Goal: Transaction & Acquisition: Purchase product/service

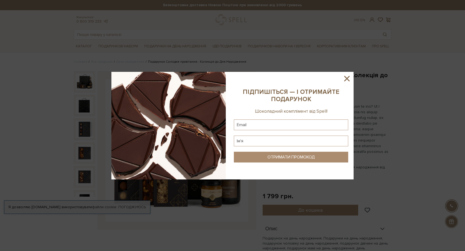
click at [349, 81] on icon at bounding box center [346, 78] width 5 height 5
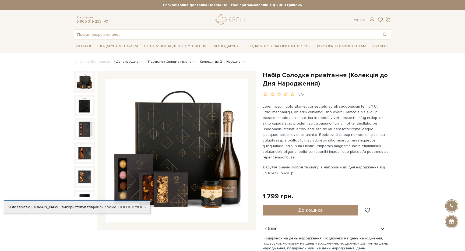
click at [128, 62] on link "День народження" at bounding box center [130, 62] width 28 height 4
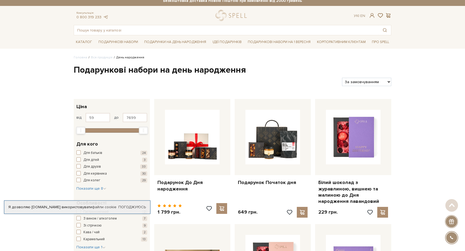
scroll to position [6, 0]
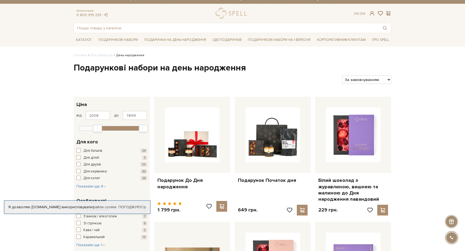
type input "1977"
drag, startPoint x: 81, startPoint y: 128, endPoint x: 97, endPoint y: 127, distance: 16.5
click at [97, 127] on div "Min" at bounding box center [97, 129] width 9 height 8
click at [191, 129] on button "Показати 5 товарів" at bounding box center [178, 128] width 51 height 10
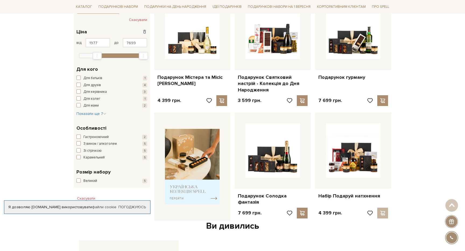
scroll to position [187, 0]
